Goal: Check status: Check status

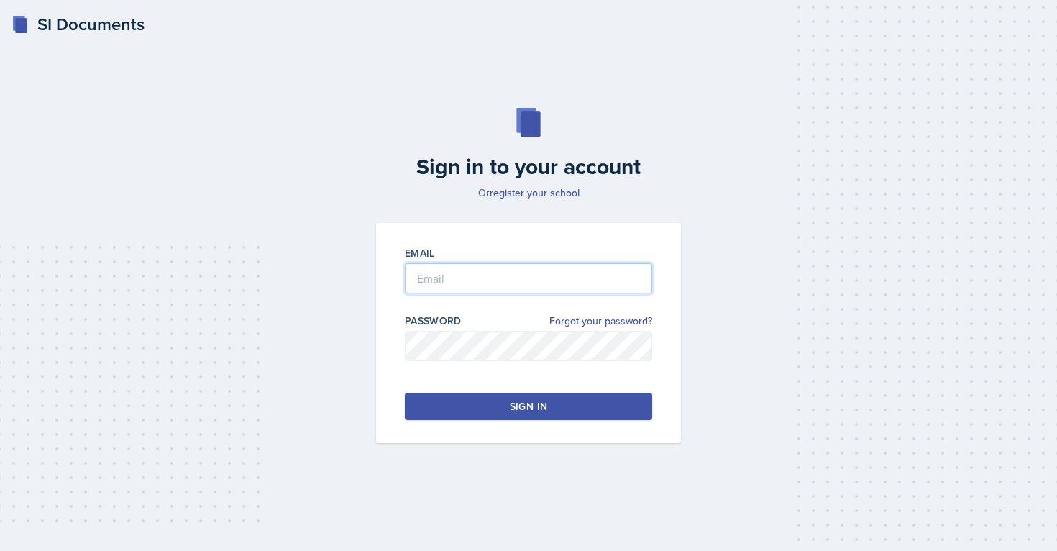
type input "[EMAIL_ADDRESS][PERSON_NAME][DOMAIN_NAME]"
click at [529, 391] on div "Email [EMAIL_ADDRESS][PERSON_NAME][DOMAIN_NAME] Password Forgot your password? …" at bounding box center [528, 333] width 305 height 220
click at [517, 401] on div "Sign in" at bounding box center [528, 406] width 37 height 14
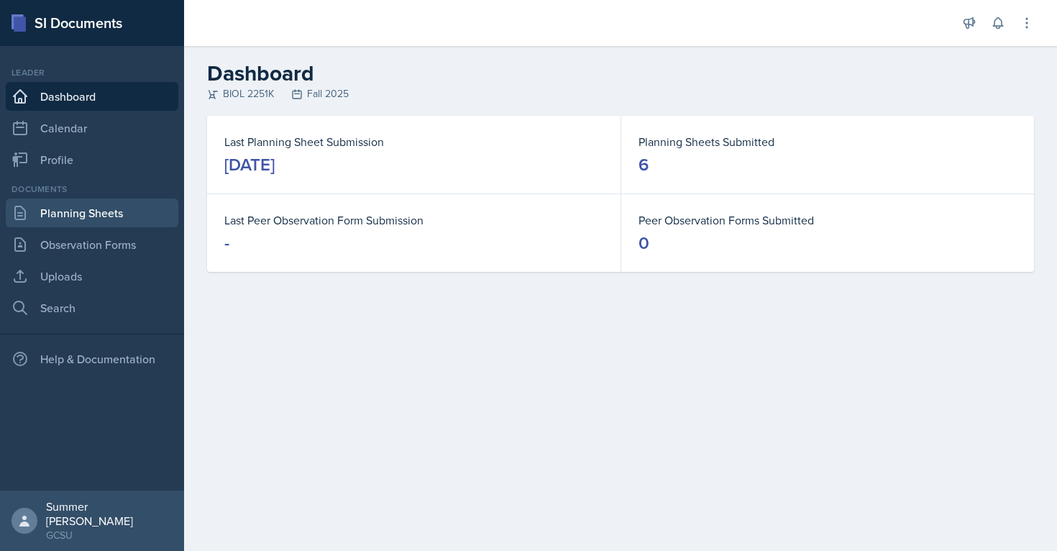
click at [94, 220] on link "Planning Sheets" at bounding box center [92, 213] width 173 height 29
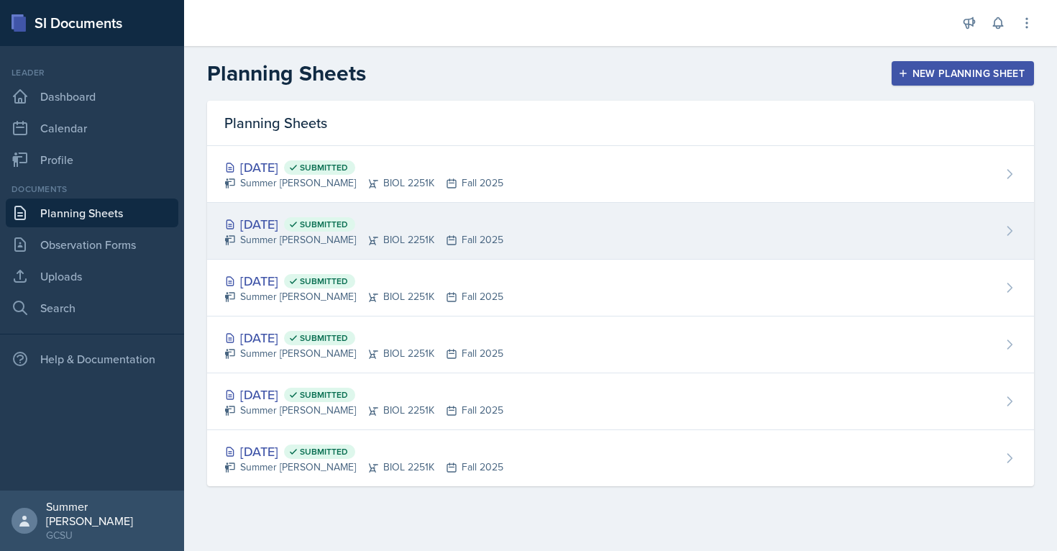
click at [277, 229] on div "[DATE] Submitted" at bounding box center [363, 223] width 279 height 19
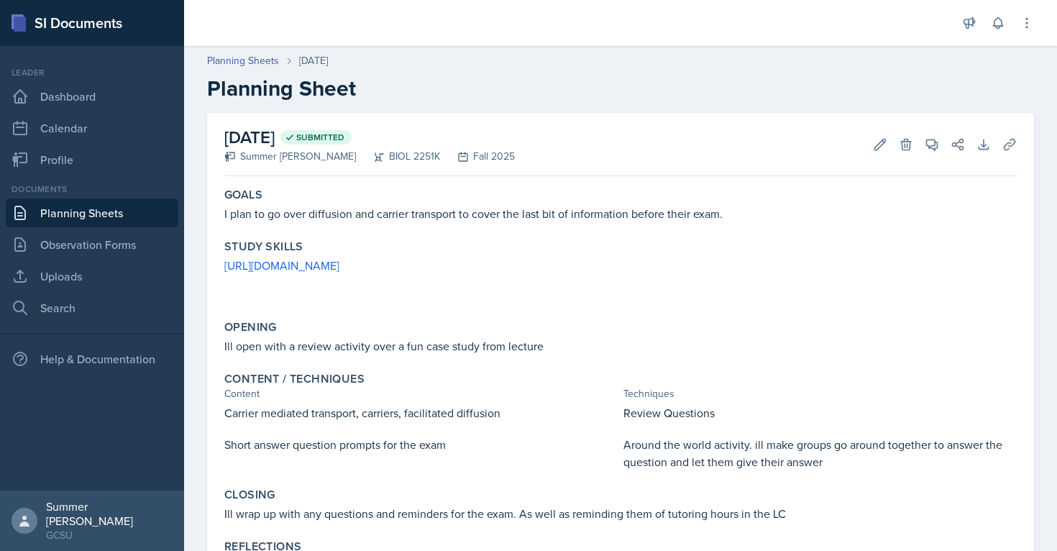
scroll to position [63, 0]
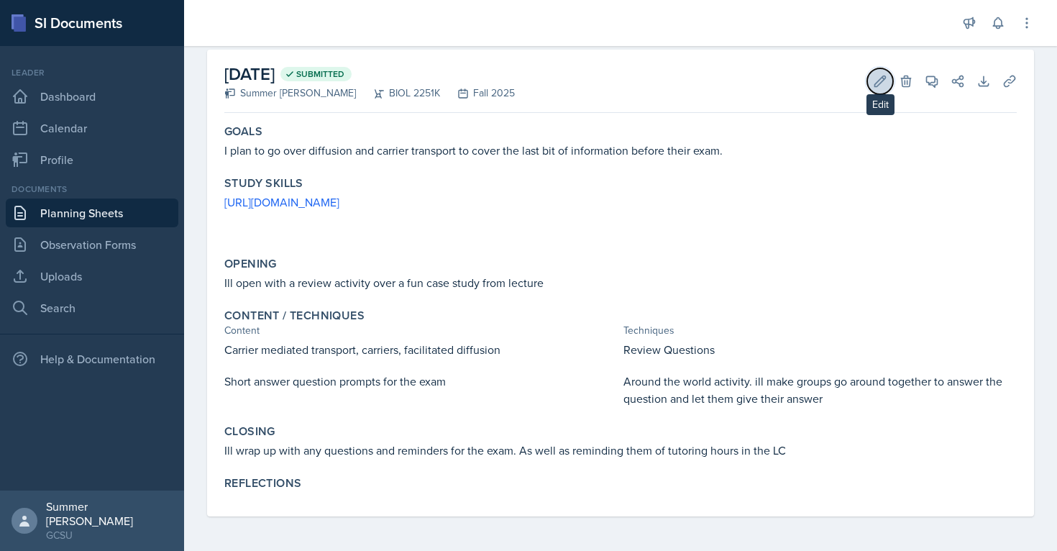
click at [884, 78] on icon at bounding box center [880, 81] width 11 height 11
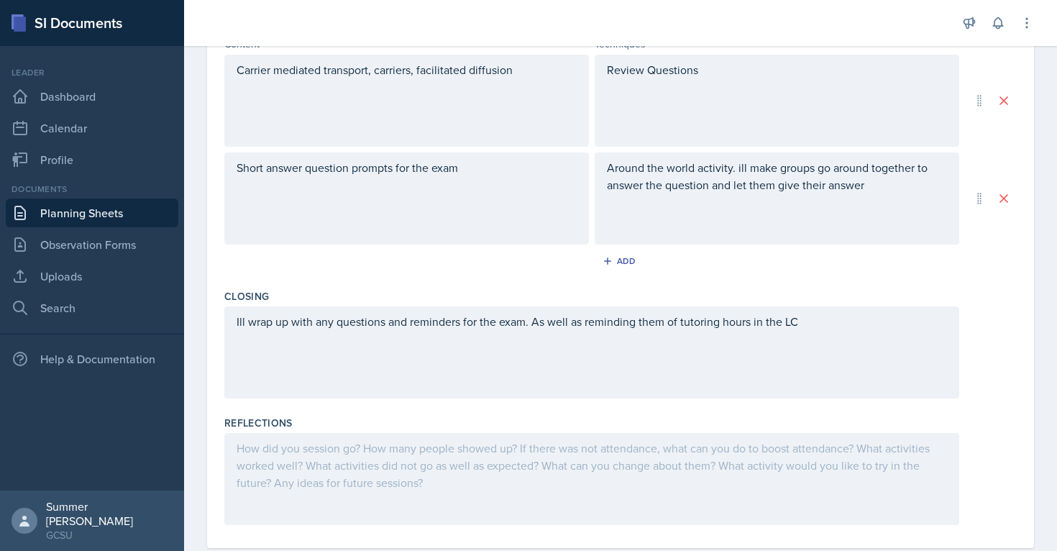
scroll to position [523, 0]
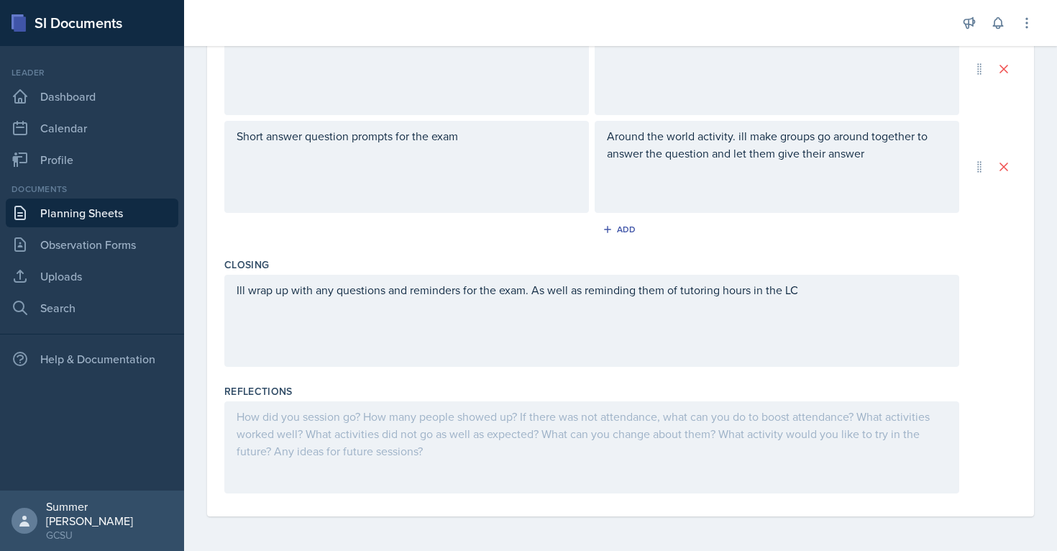
click at [361, 431] on div at bounding box center [591, 447] width 735 height 92
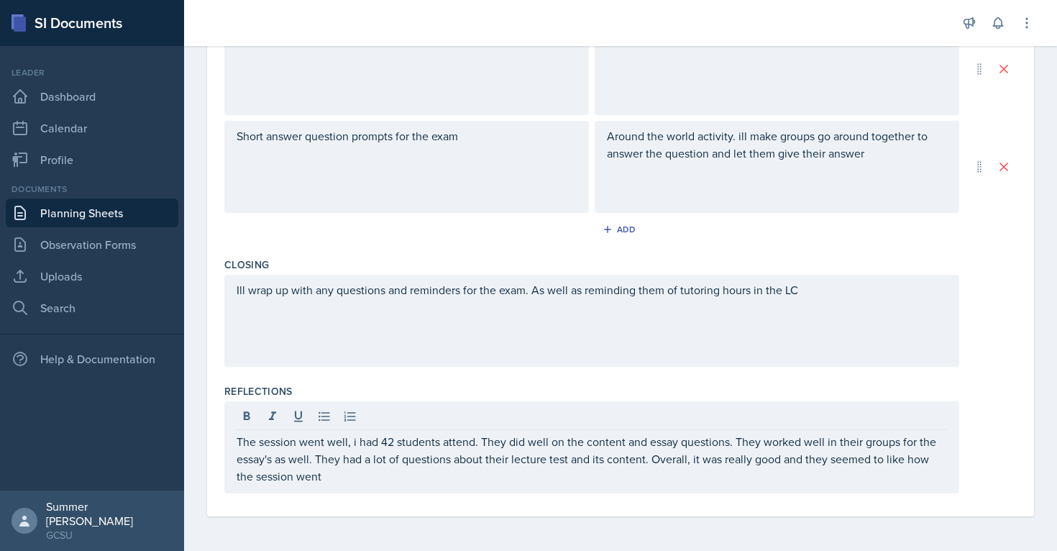
click at [211, 355] on div "Date [DATE] [DATE] 31 1 2 3 4 5 6 7 8 9 10 11 12 13 14 15 16 17 18 19 20 21 22 …" at bounding box center [620, 53] width 827 height 926
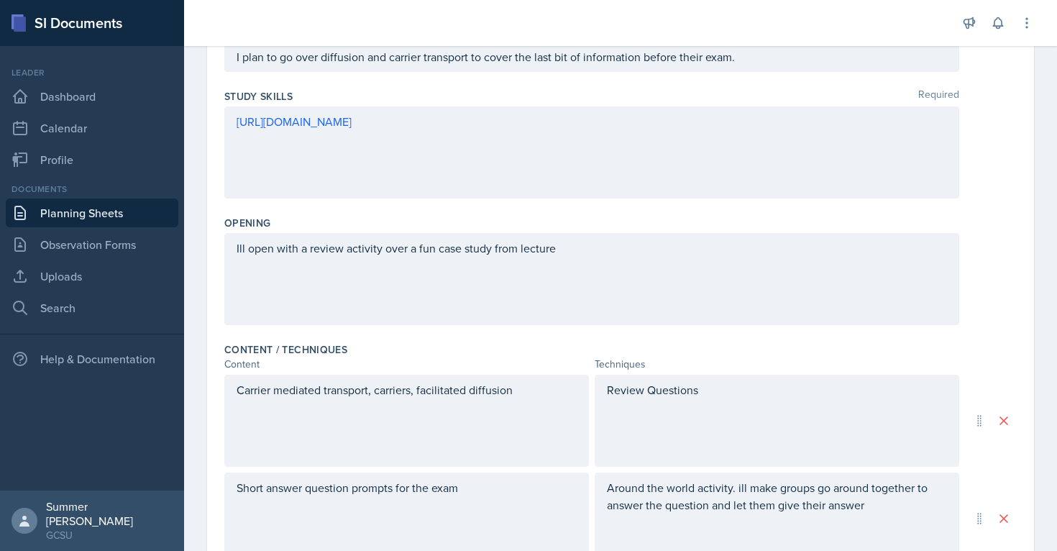
scroll to position [0, 0]
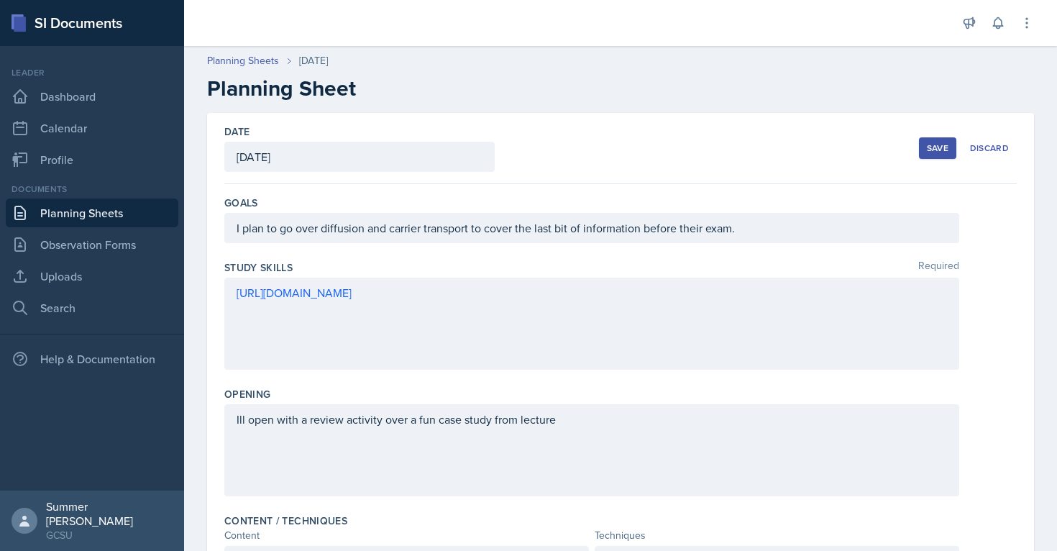
click at [944, 148] on div "Save" at bounding box center [938, 148] width 22 height 12
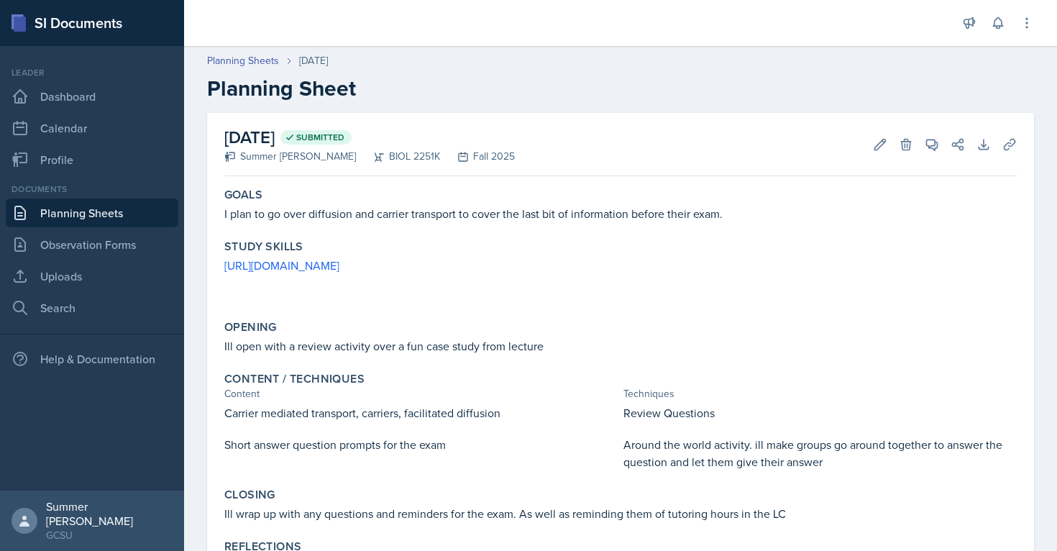
scroll to position [98, 0]
